Goal: Task Accomplishment & Management: Complete application form

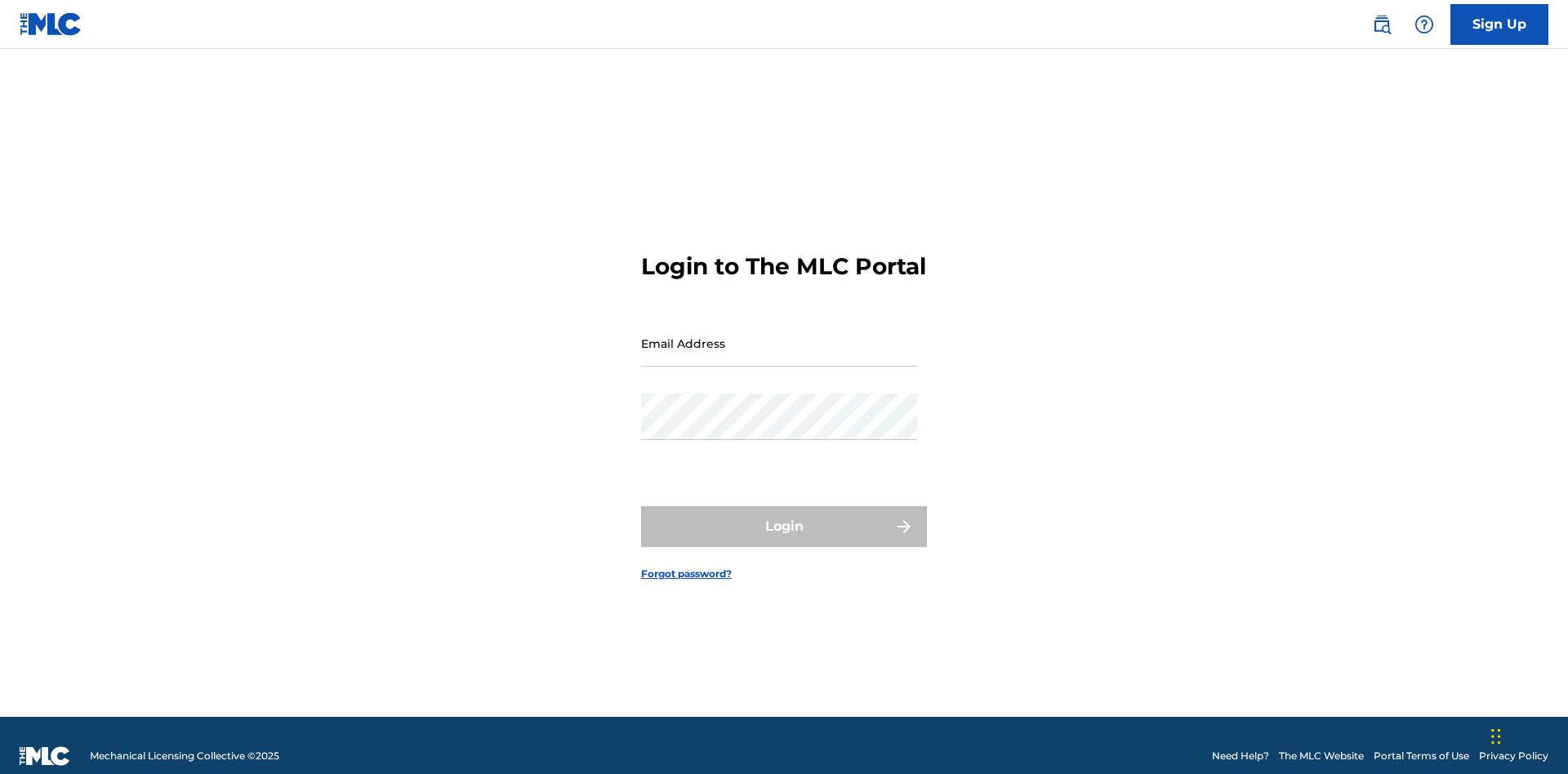
scroll to position [21, 0]
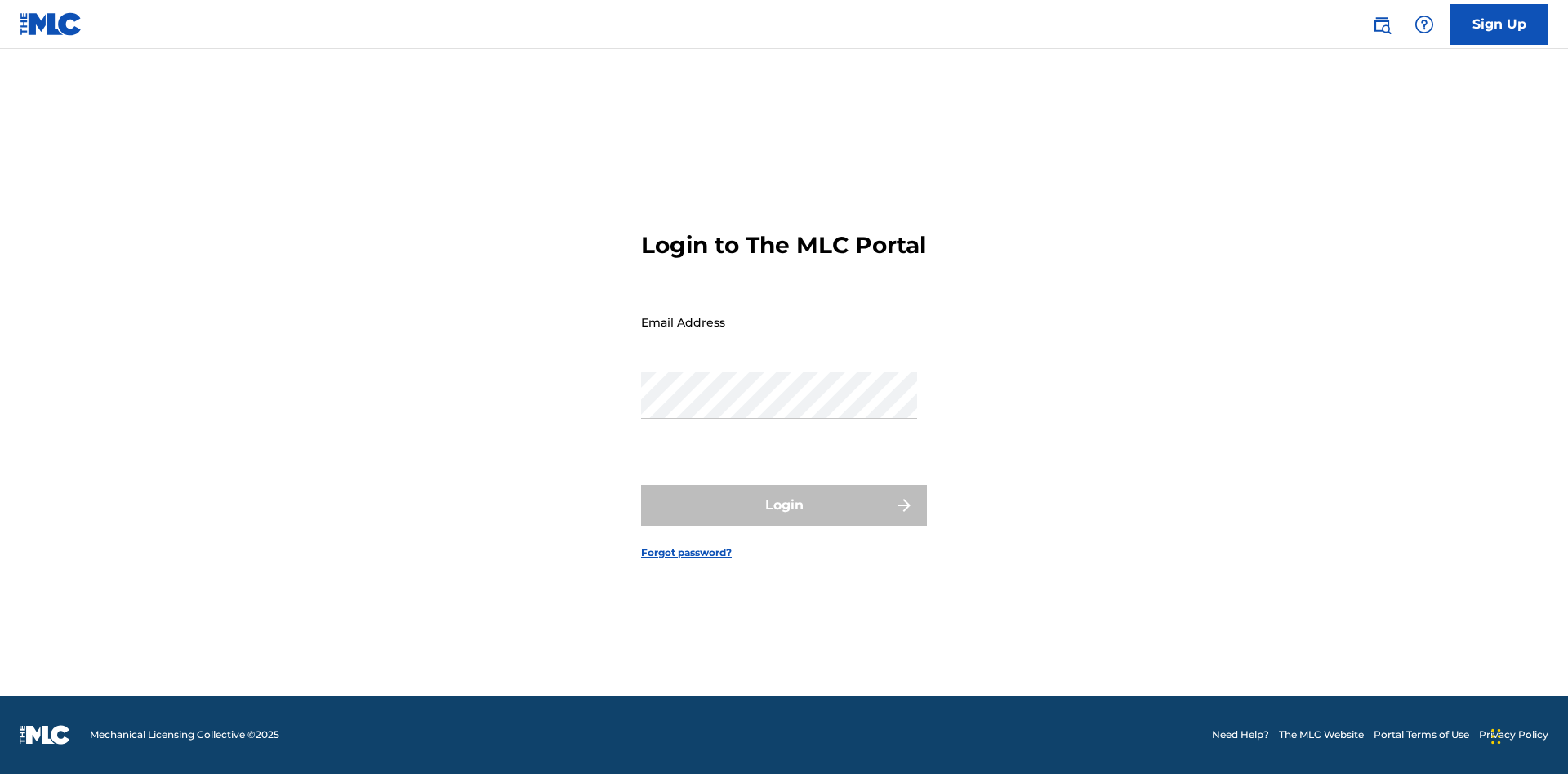
click at [779, 336] on input "Email Address" at bounding box center [779, 322] width 276 height 47
type input "d957ada9-0eca-4ccf-9816-6208a50b242c@mailslurp.biz"
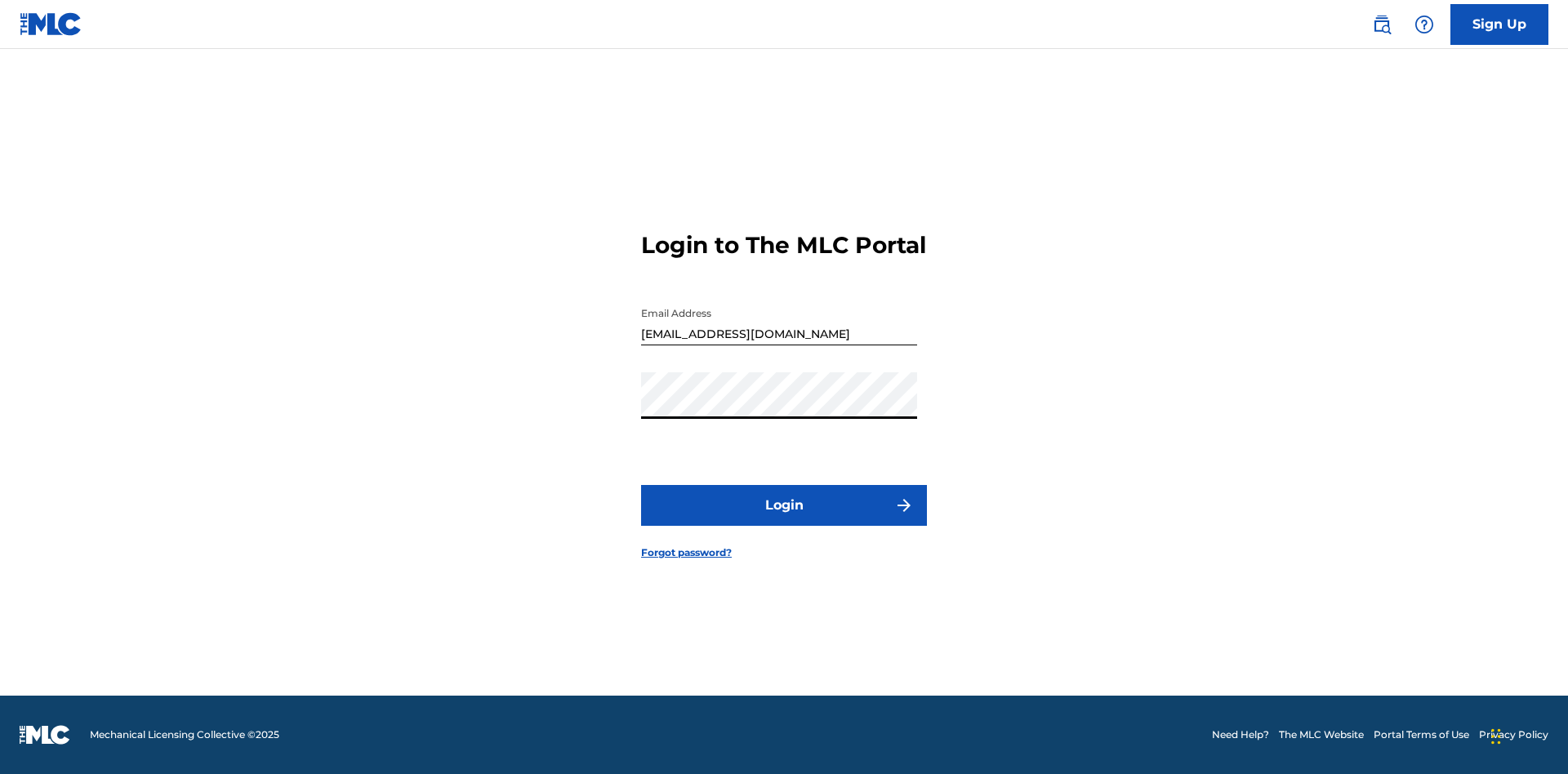
click at [784, 520] on button "Login" at bounding box center [784, 506] width 286 height 41
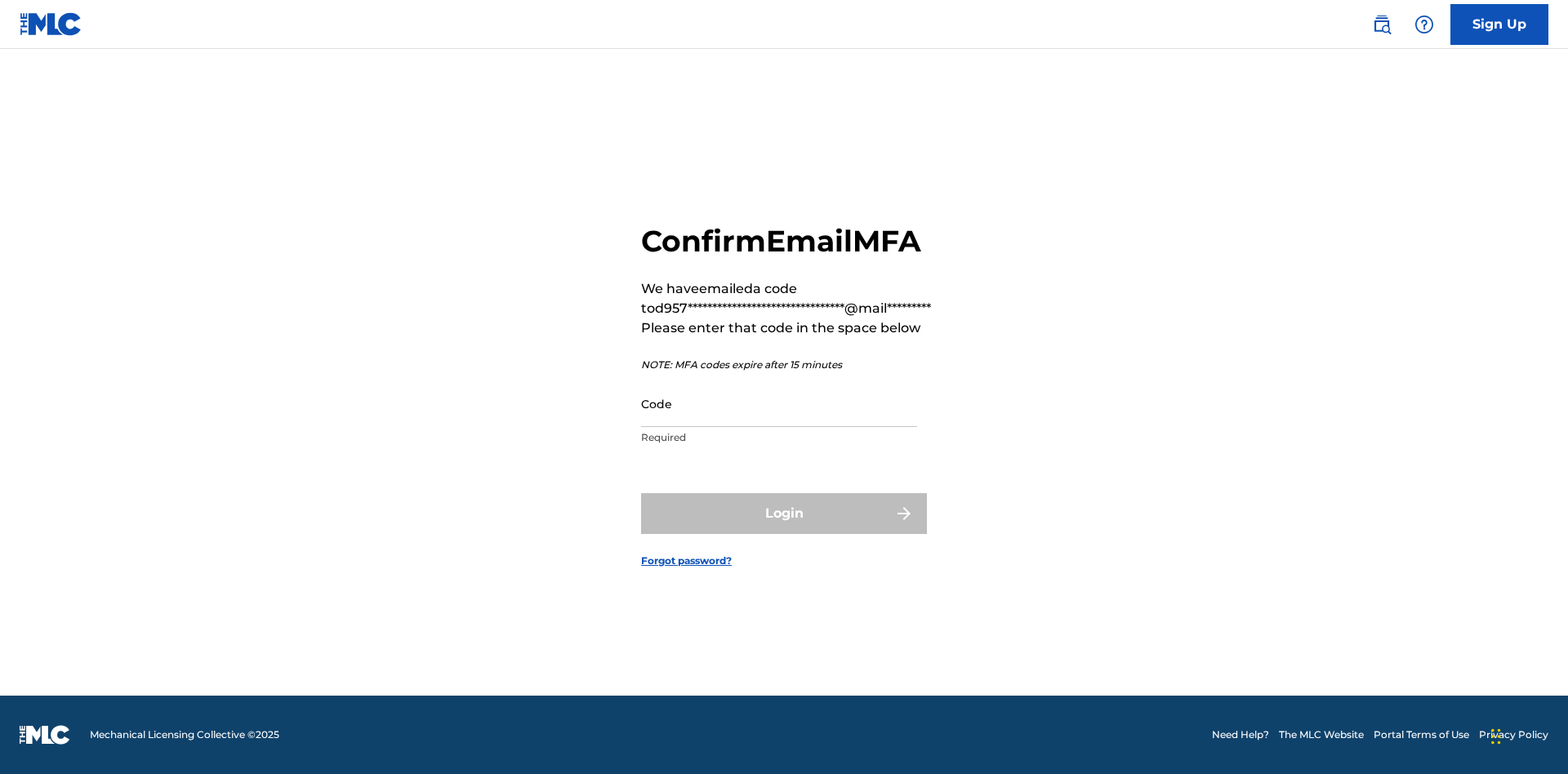
click at [779, 404] on input "Code" at bounding box center [779, 404] width 276 height 47
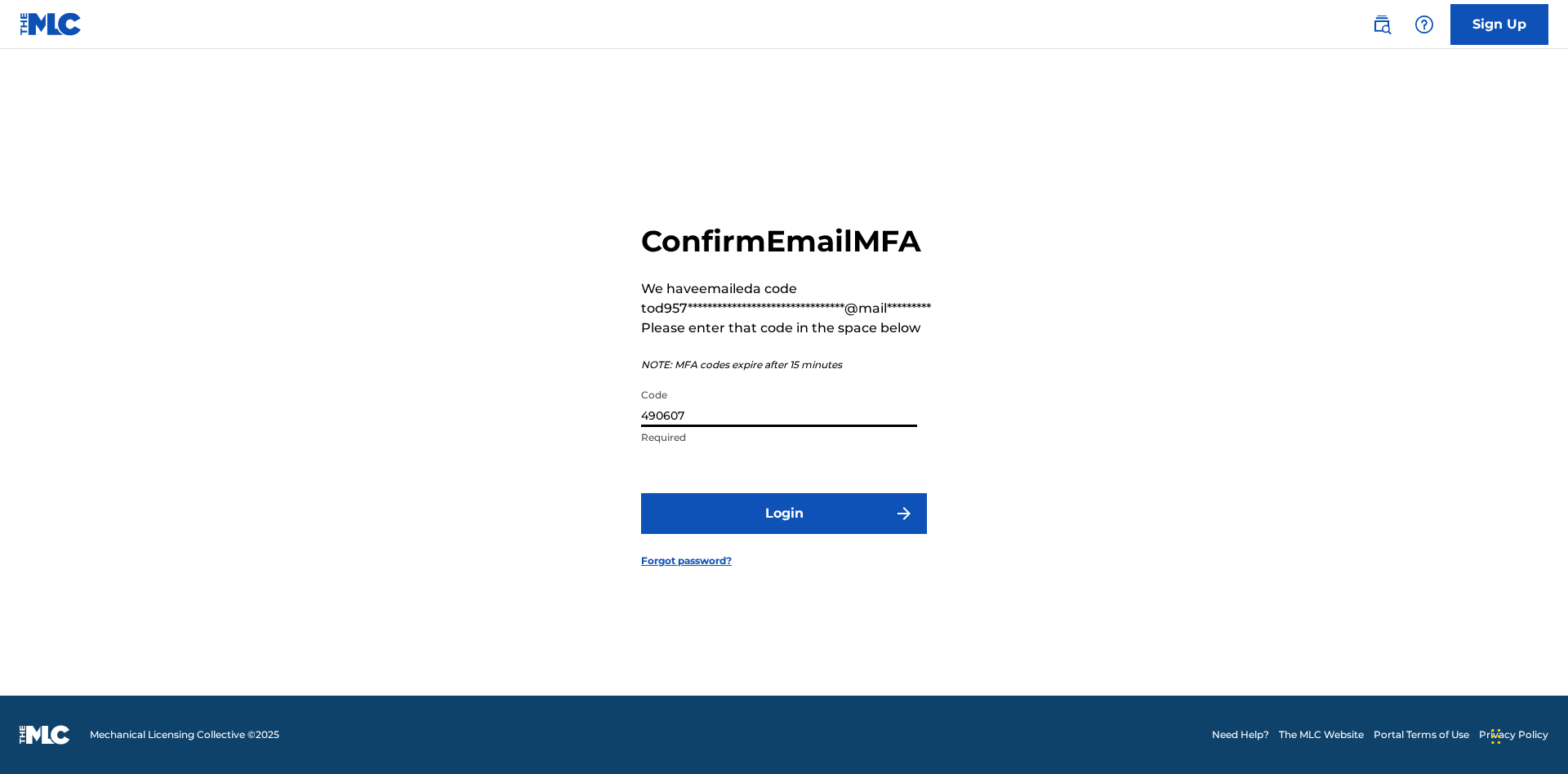
type input "490607"
click at [784, 513] on button "Login" at bounding box center [784, 513] width 286 height 41
